Goal: Information Seeking & Learning: Learn about a topic

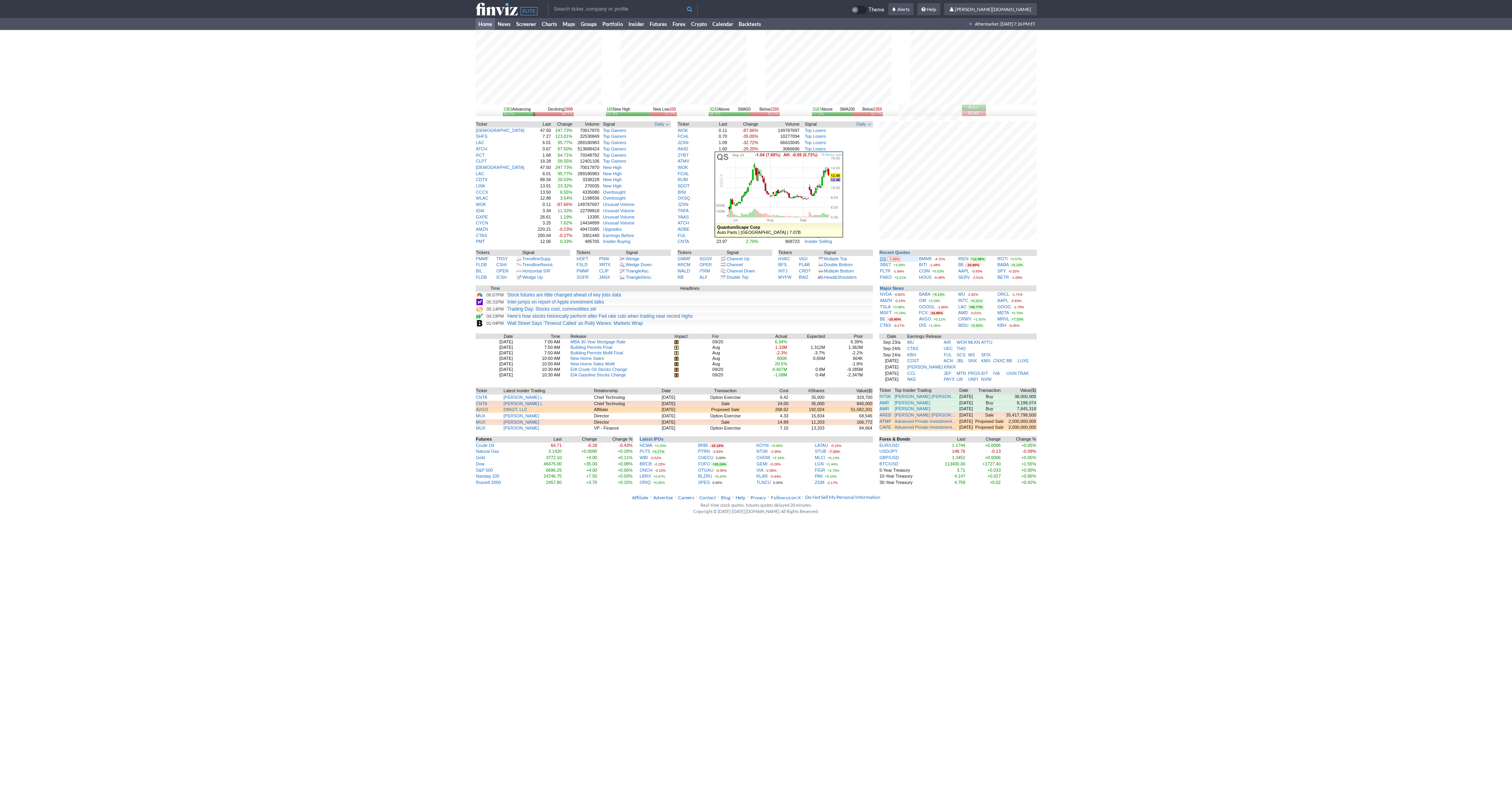
click at [884, 260] on link "QS" at bounding box center [883, 258] width 6 height 4
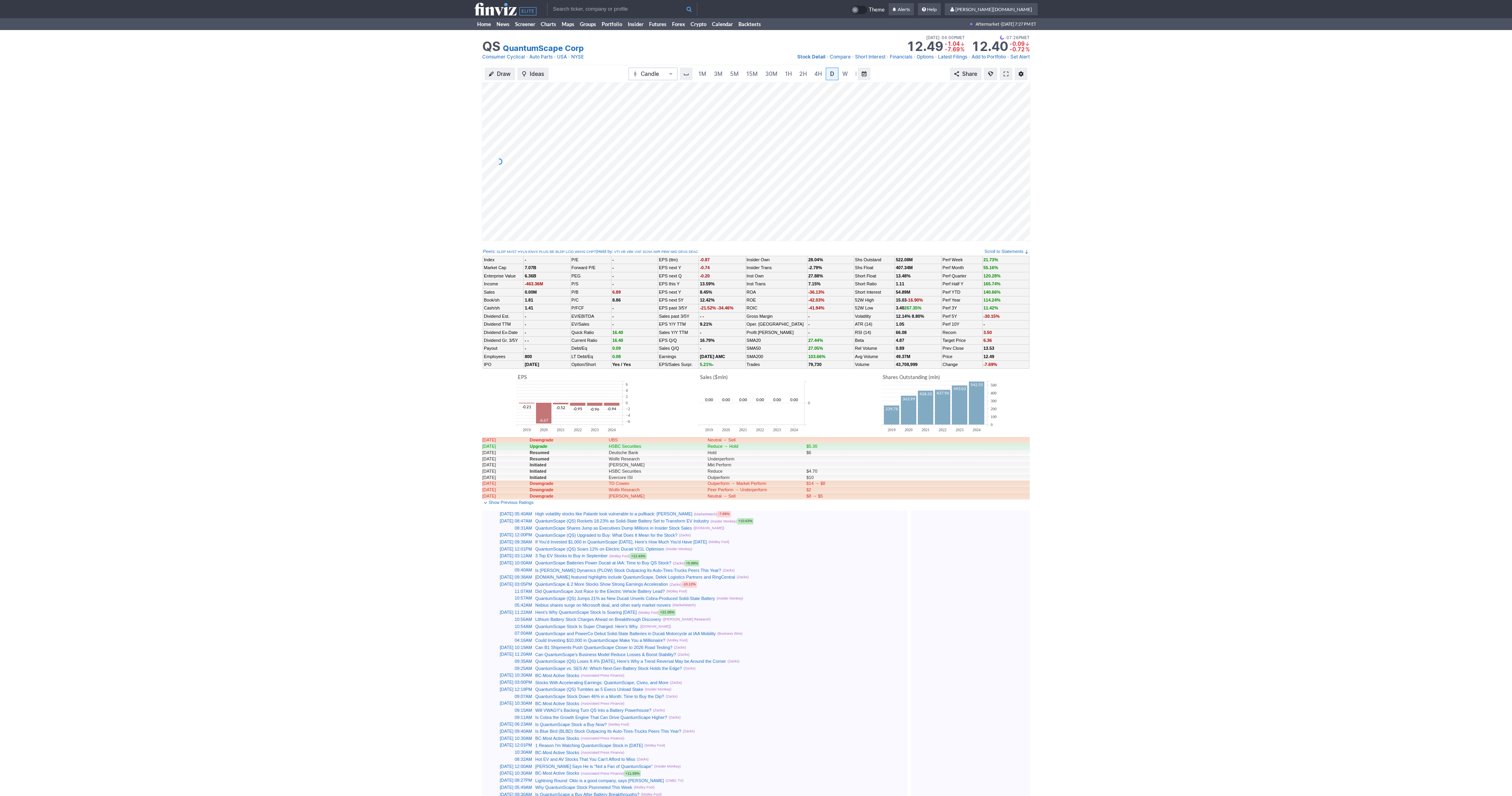
scroll to position [0, 8]
click at [1006, 71] on span at bounding box center [1005, 73] width 4 height 6
click at [589, 9] on input "text" at bounding box center [622, 9] width 150 height 13
click at [1004, 72] on span at bounding box center [1005, 73] width 4 height 6
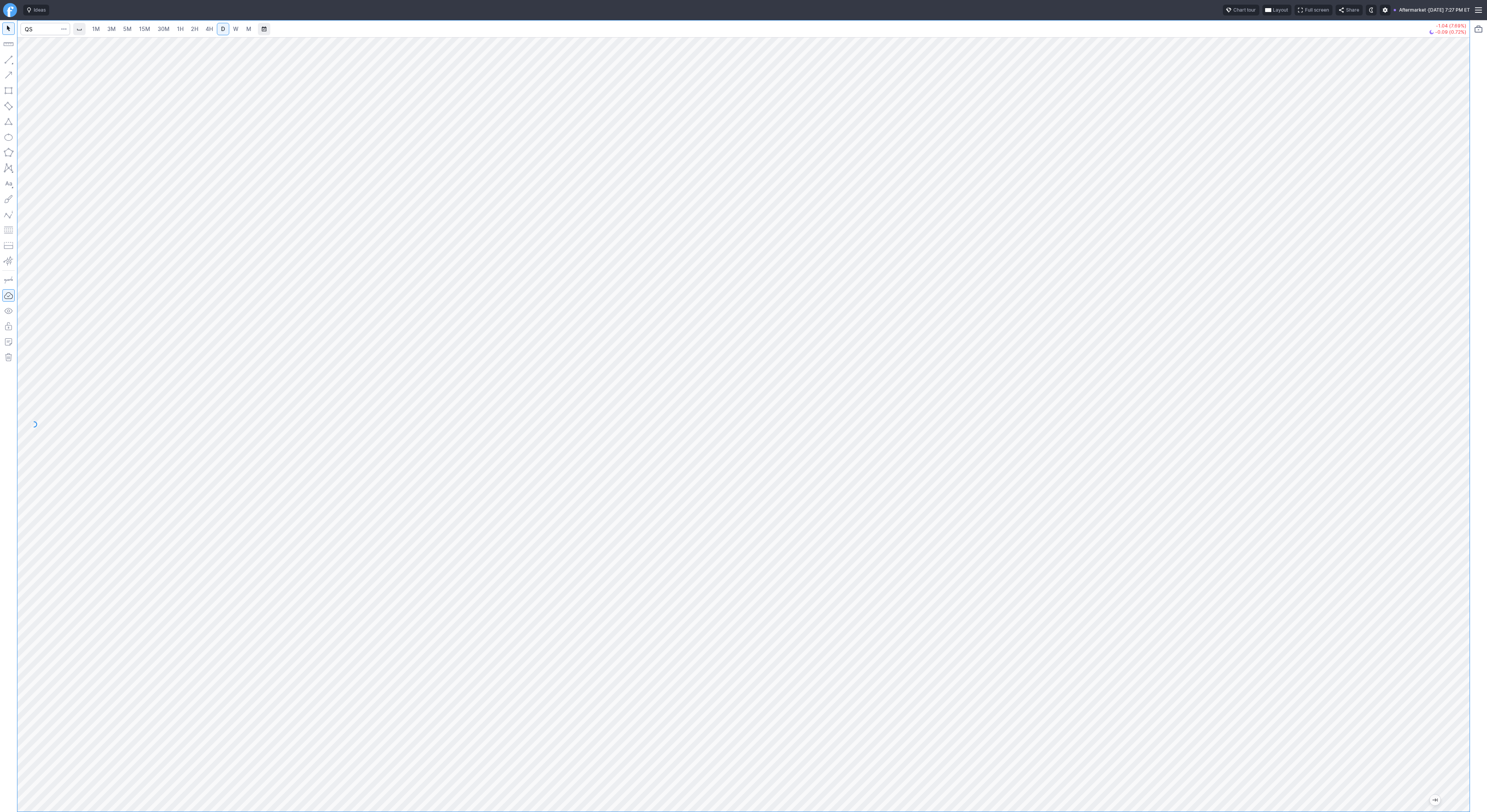
click at [121, 28] on link "5M" at bounding box center [128, 29] width 16 height 12
click at [159, 30] on span "30M" at bounding box center [164, 29] width 12 height 7
click at [195, 32] on span "2H" at bounding box center [195, 29] width 7 height 8
click at [210, 31] on span "4H" at bounding box center [209, 29] width 7 height 7
click at [248, 32] on span "M" at bounding box center [249, 29] width 5 height 8
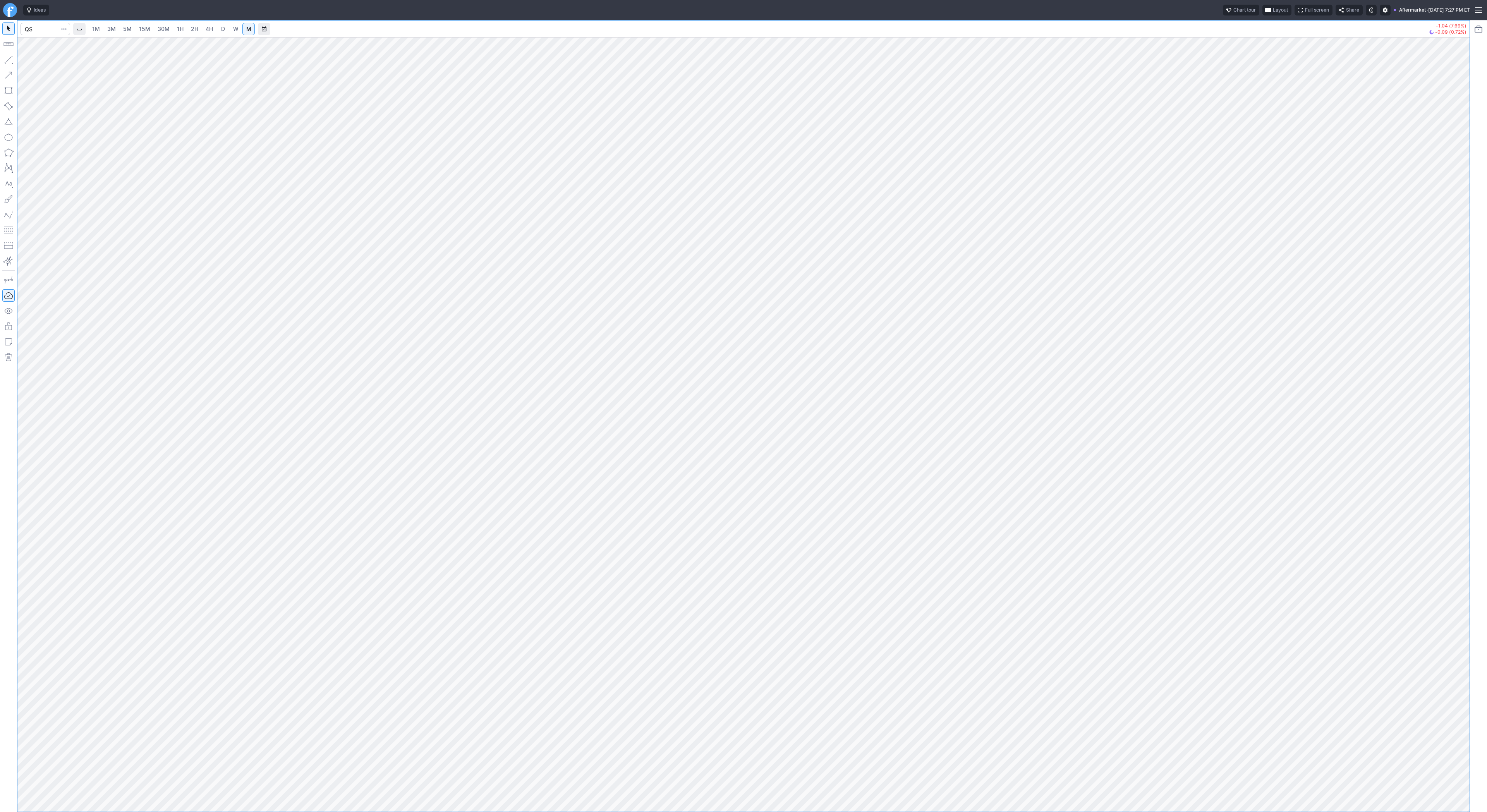
click at [230, 30] on link "W" at bounding box center [236, 29] width 12 height 12
click at [221, 27] on span "D" at bounding box center [223, 29] width 5 height 8
click at [39, 31] on input "Search" at bounding box center [45, 29] width 50 height 12
type input "vxx"
click at [45, 41] on button "VXX iPath Series B S&P 500 VIX Short-Term FuturesTM ETN CBOE" at bounding box center [105, 48] width 164 height 17
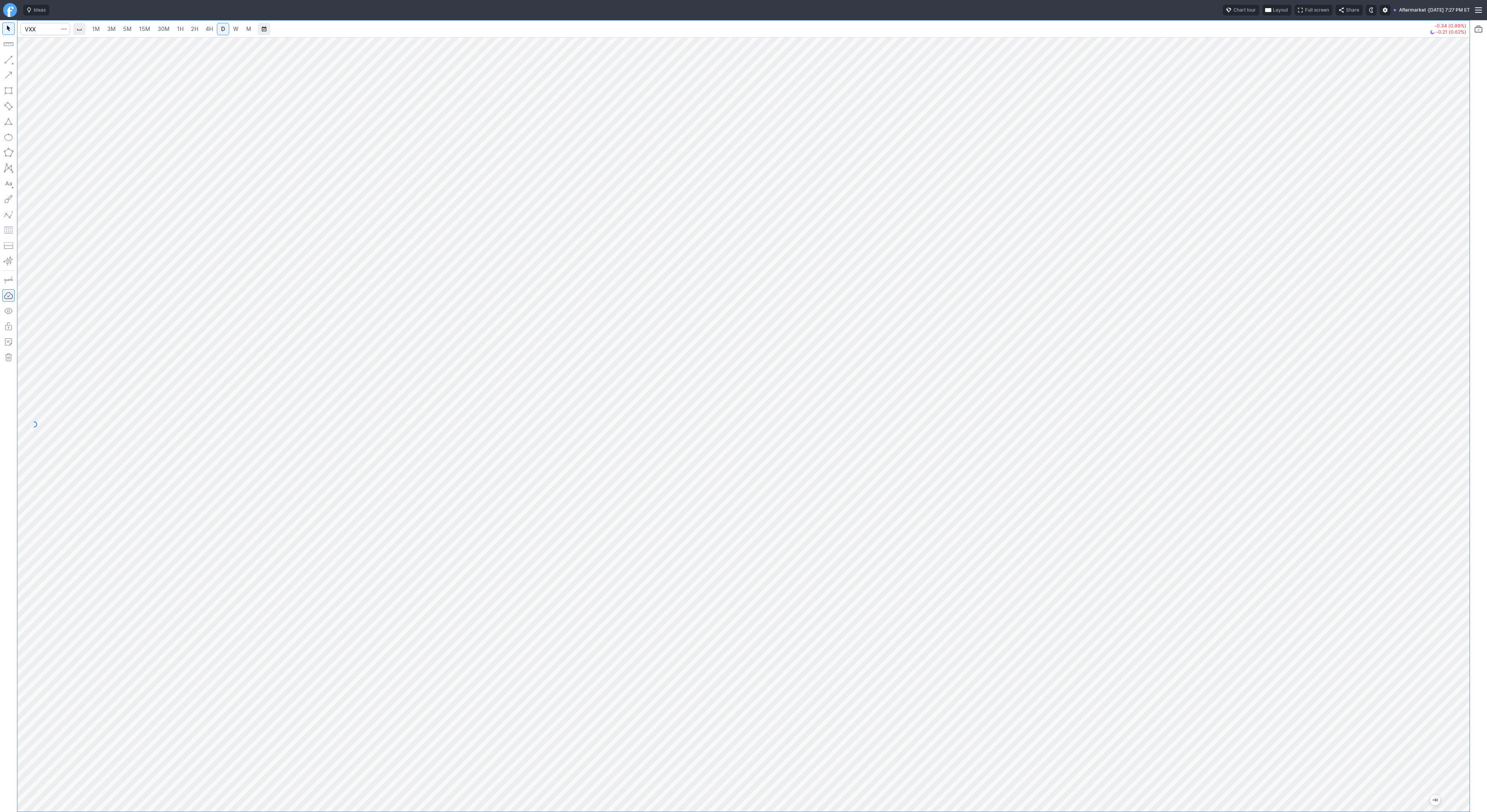
click at [211, 30] on span "4H" at bounding box center [209, 29] width 7 height 7
click at [182, 29] on link "1H" at bounding box center [180, 29] width 13 height 12
drag, startPoint x: 1465, startPoint y: 559, endPoint x: 1470, endPoint y: 393, distance: 166.1
click at [1470, 393] on div "1M 3M 5M 15M 30M 1H 2H 4H D W M -0.34 (0.99%) -0.21 (0.62%)" at bounding box center [743, 416] width 1487 height 792
click at [10, 56] on button "button" at bounding box center [9, 60] width 12 height 12
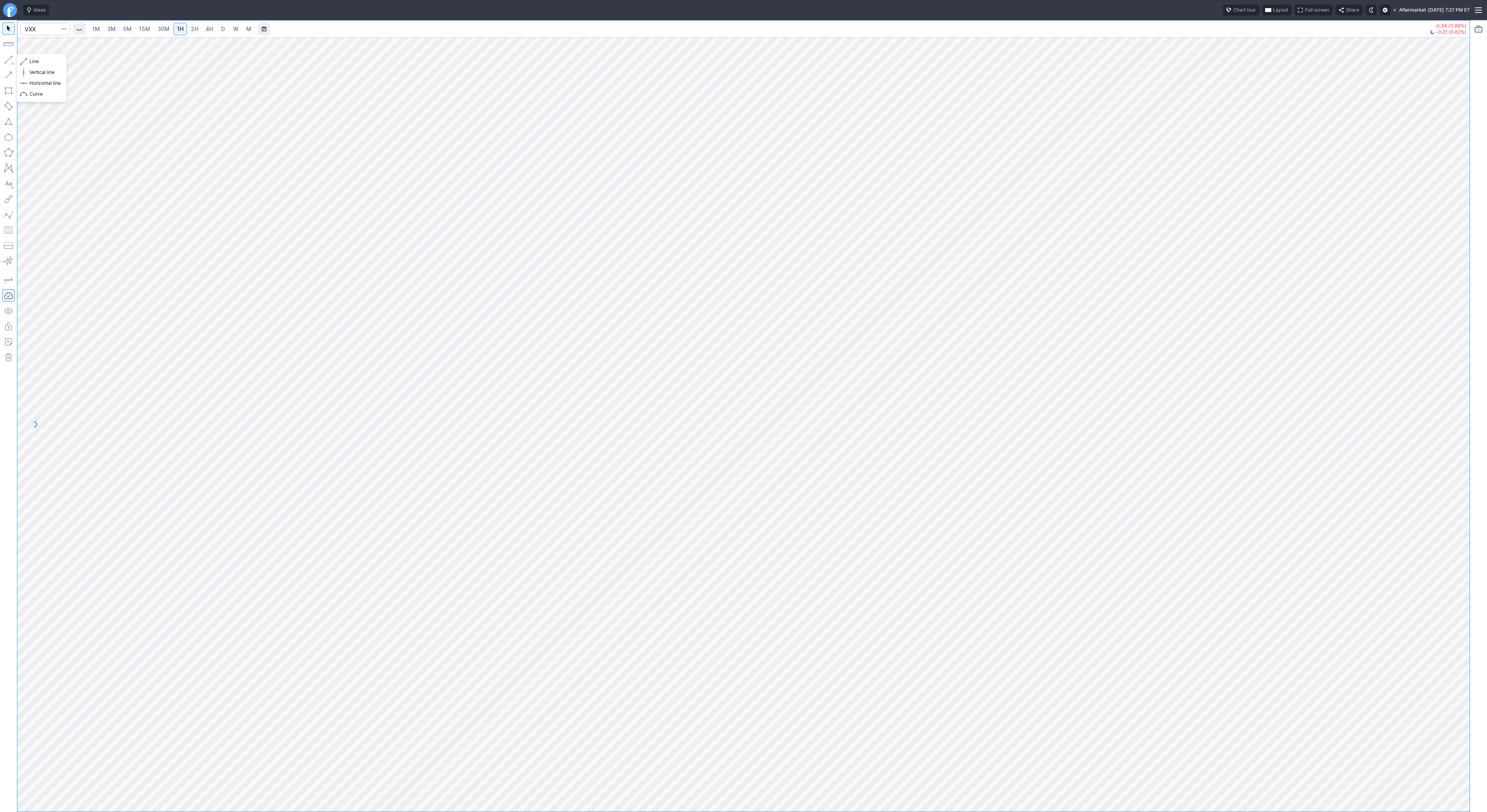
click at [4, 57] on button "button" at bounding box center [9, 60] width 12 height 12
click at [42, 64] on span "Line" at bounding box center [46, 61] width 32 height 8
click at [46, 33] on input "Search" at bounding box center [45, 29] width 50 height 12
type input "bmnr"
click at [206, 27] on span "4H" at bounding box center [209, 29] width 7 height 7
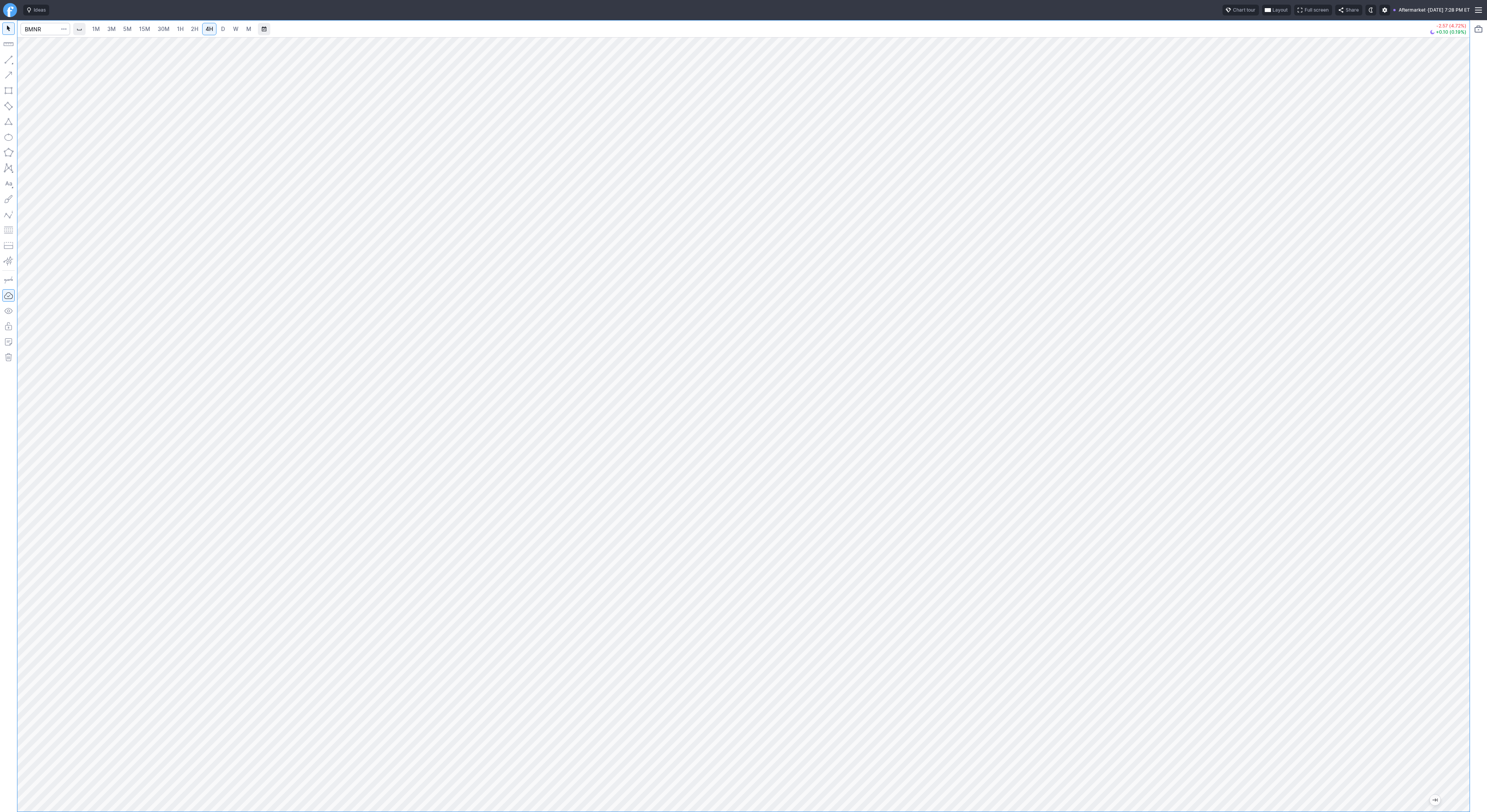
click at [30, 22] on div at bounding box center [45, 28] width 50 height 17
click at [32, 25] on input "Search" at bounding box center [45, 29] width 50 height 12
type input "q"
type input "et"
click at [89, 159] on span "Et hereum / USD" at bounding box center [107, 155] width 112 height 7
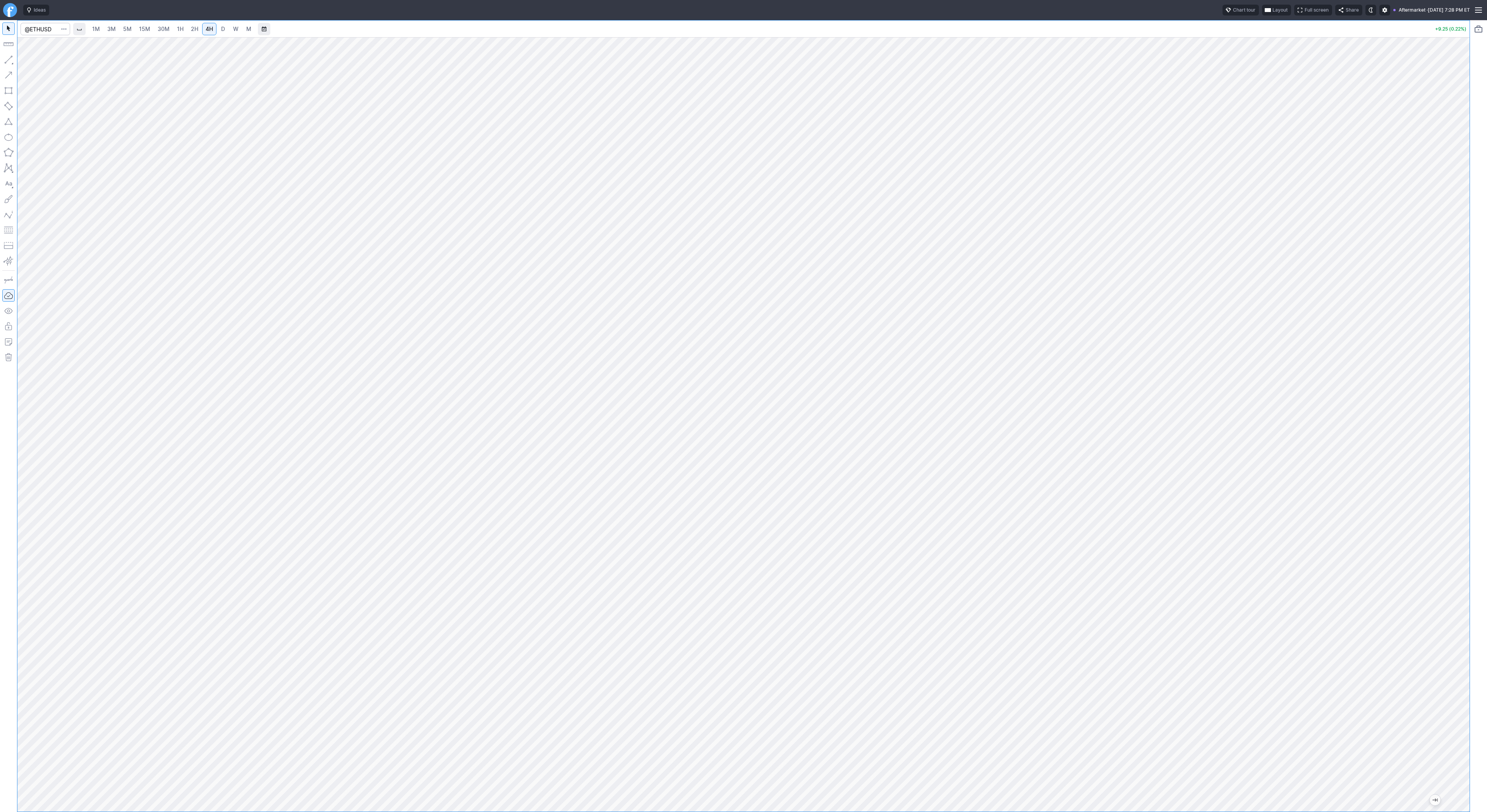
click at [232, 24] on link "W" at bounding box center [236, 29] width 12 height 12
click at [214, 29] on link "4H" at bounding box center [209, 29] width 14 height 12
click at [192, 27] on span "2H" at bounding box center [195, 29] width 7 height 7
click at [218, 28] on link "D" at bounding box center [223, 29] width 12 height 12
click at [6, 60] on button "button" at bounding box center [9, 60] width 12 height 12
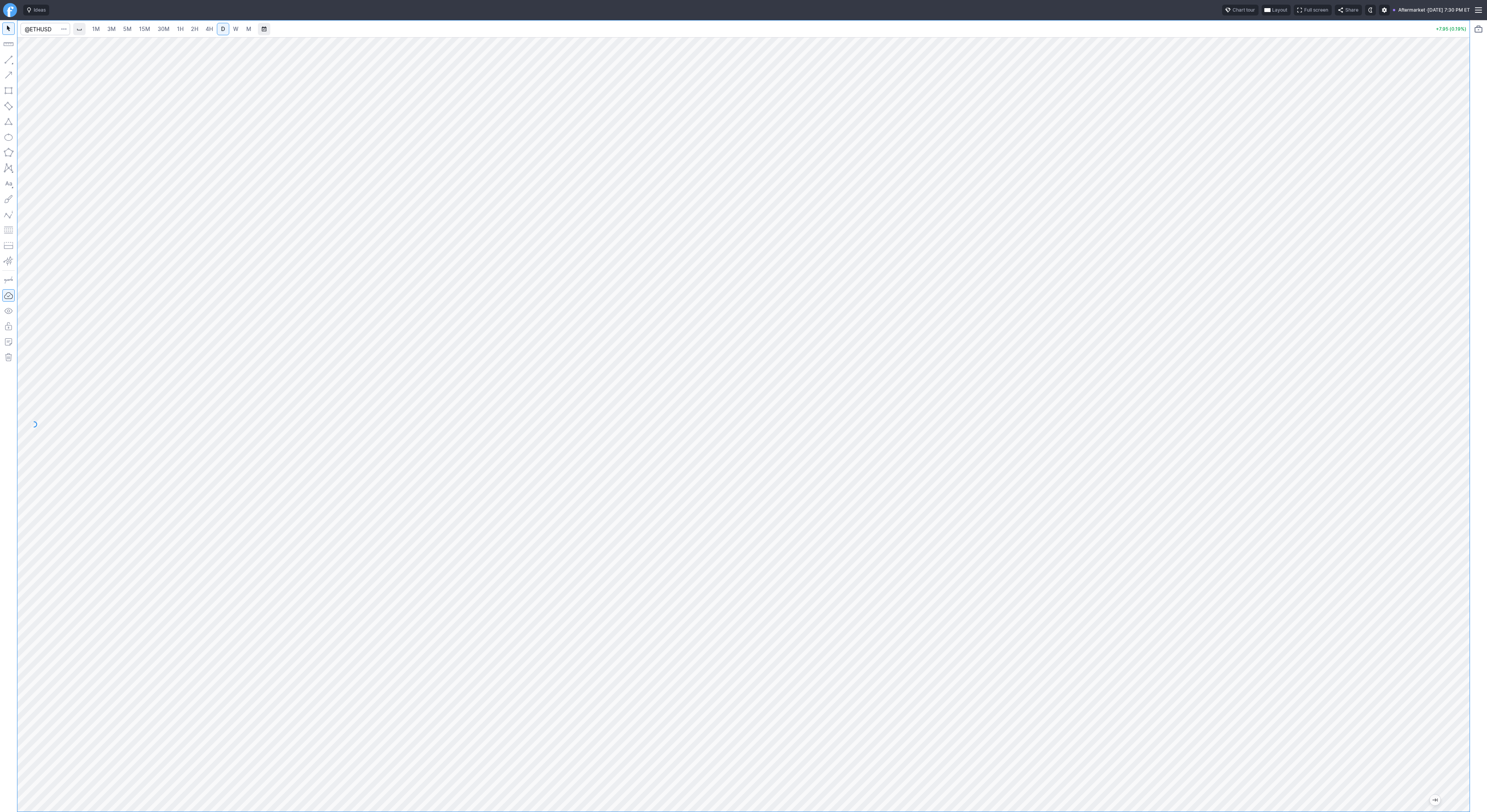
click at [1446, 309] on div at bounding box center [744, 424] width 1453 height 774
click at [194, 28] on span "2H" at bounding box center [195, 29] width 7 height 7
click at [210, 30] on span "4H" at bounding box center [209, 29] width 7 height 7
click at [11, 60] on button "button" at bounding box center [9, 60] width 12 height 12
click at [11, 63] on button "button" at bounding box center [9, 60] width 12 height 12
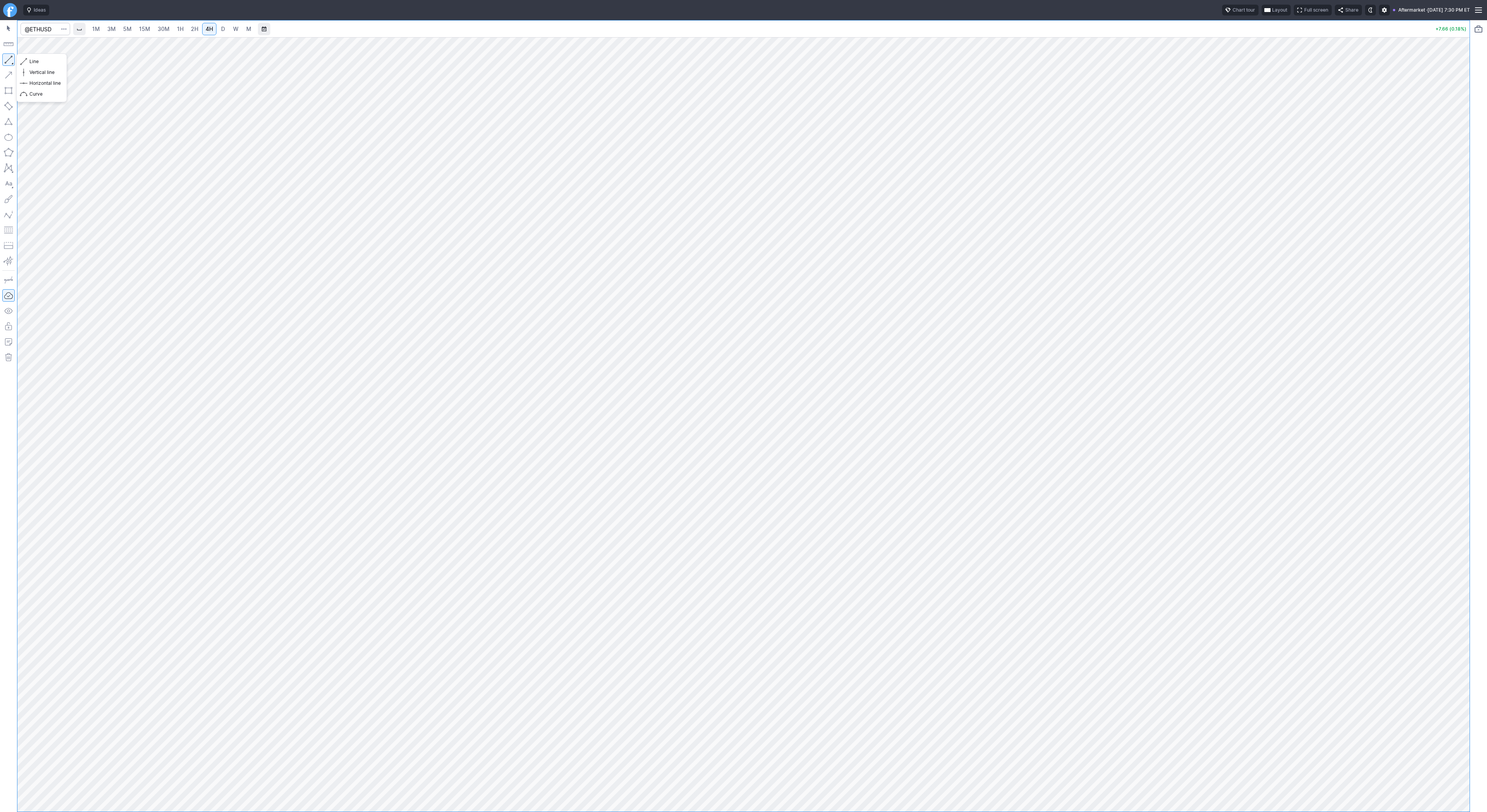
click at [8, 60] on button "button" at bounding box center [9, 60] width 12 height 12
click at [50, 30] on input "Search" at bounding box center [45, 29] width 50 height 12
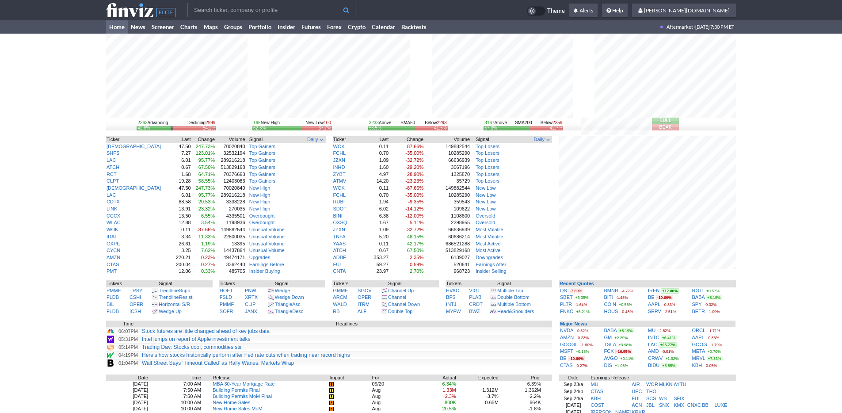
type input "e"
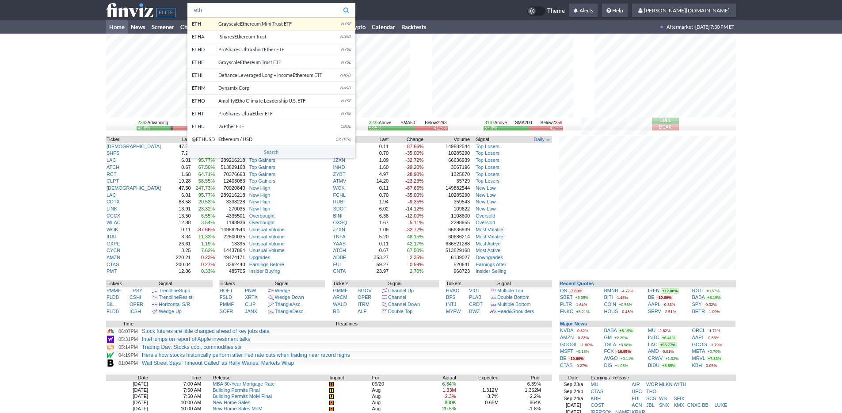
type input "eth"
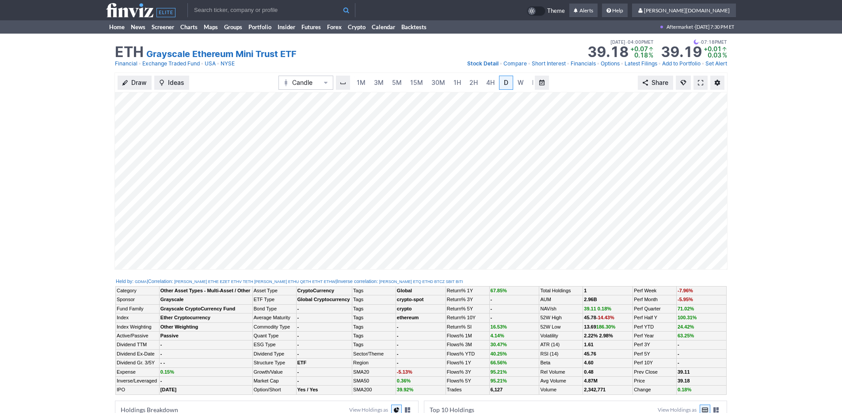
scroll to position [0, 9]
